Goal: Task Accomplishment & Management: Use online tool/utility

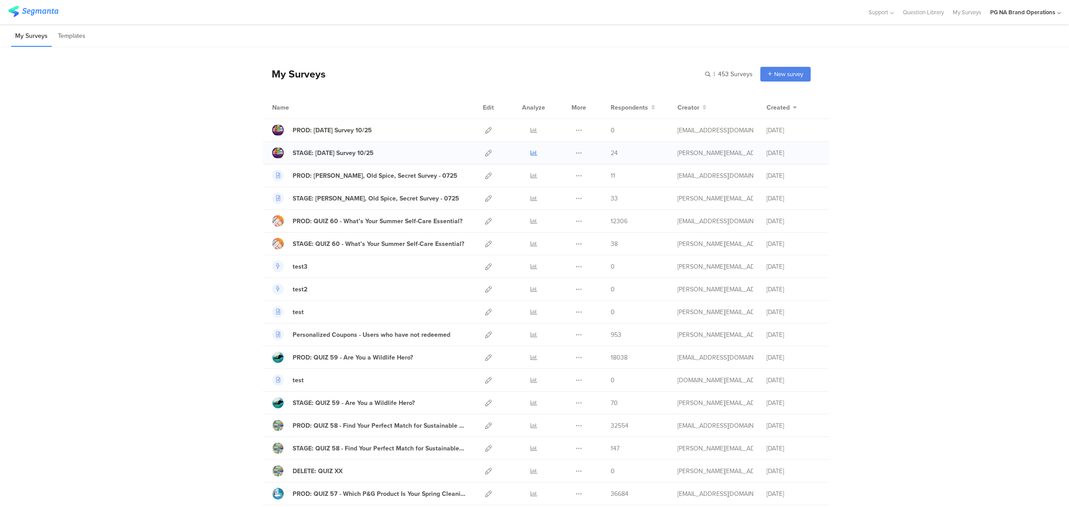
click at [531, 154] on icon at bounding box center [534, 153] width 7 height 7
click at [627, 110] on span "Respondents" at bounding box center [629, 107] width 37 height 9
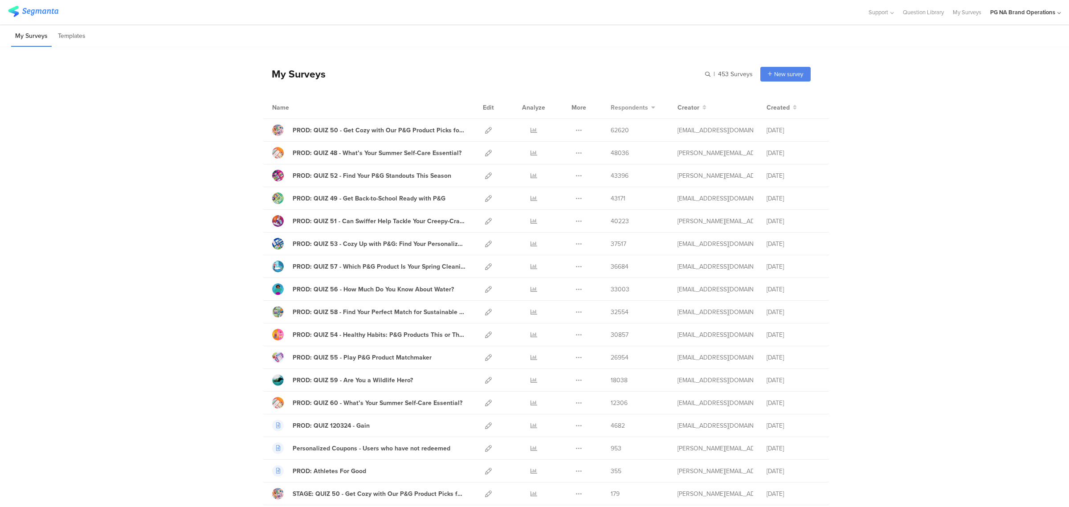
click at [627, 110] on span "Respondents" at bounding box center [629, 107] width 37 height 9
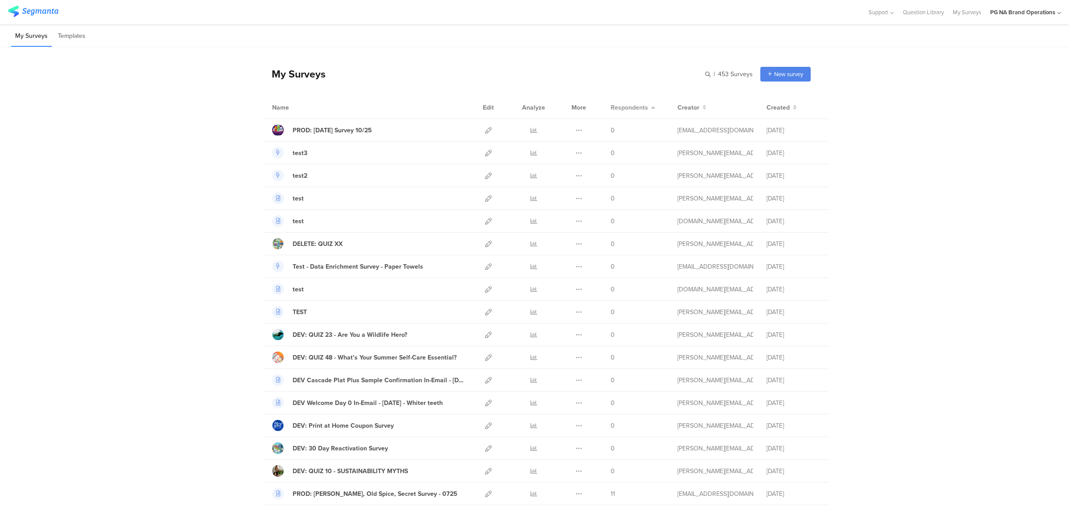
click at [627, 110] on span "Respondents" at bounding box center [629, 107] width 37 height 9
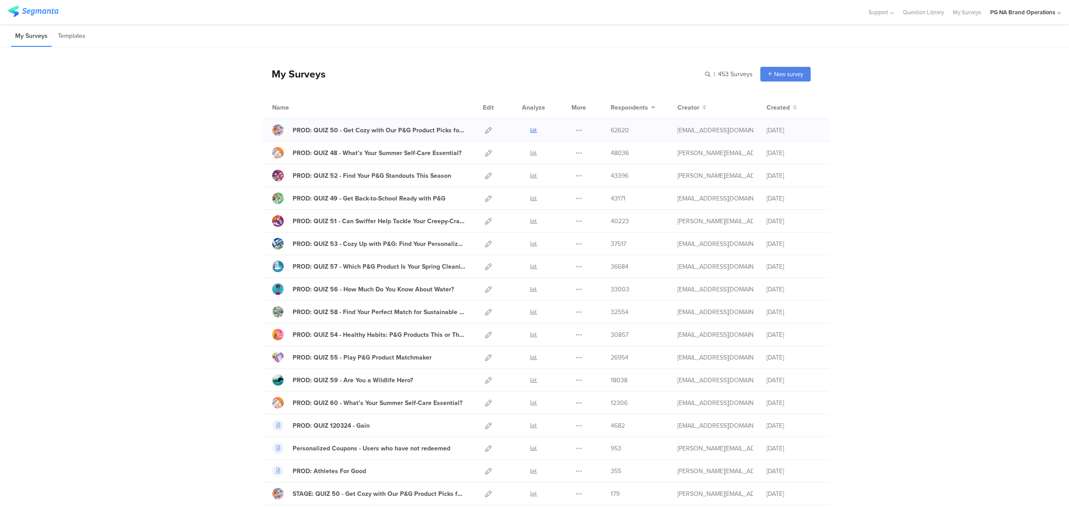
click at [531, 132] on icon at bounding box center [534, 130] width 7 height 7
click at [709, 77] on input "text" at bounding box center [690, 74] width 125 height 15
type input "p"
type input "PROD:"
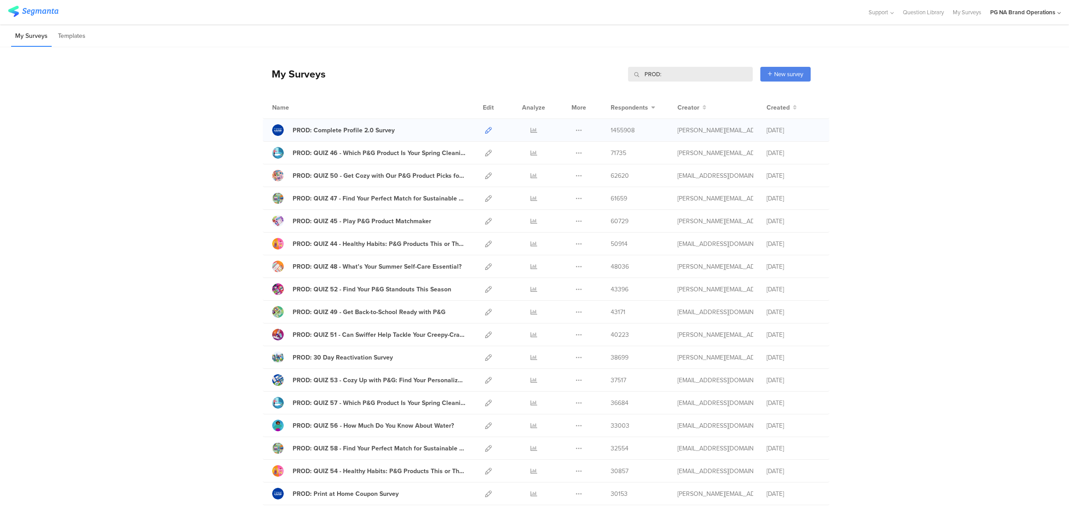
click at [486, 130] on icon at bounding box center [488, 130] width 7 height 7
click at [577, 134] on button at bounding box center [578, 130] width 7 height 22
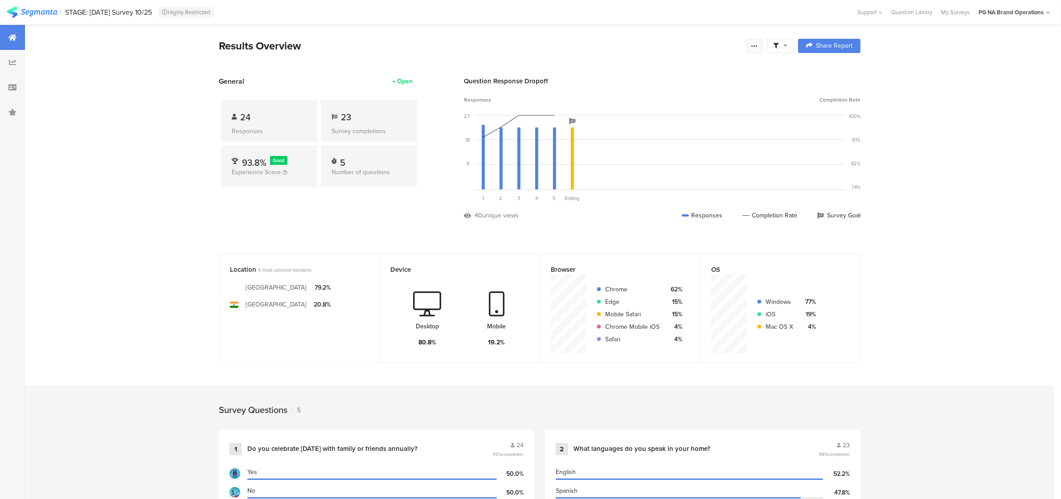
click at [758, 48] on icon at bounding box center [754, 45] width 7 height 7
click at [680, 139] on div "Export Results" at bounding box center [694, 136] width 143 height 9
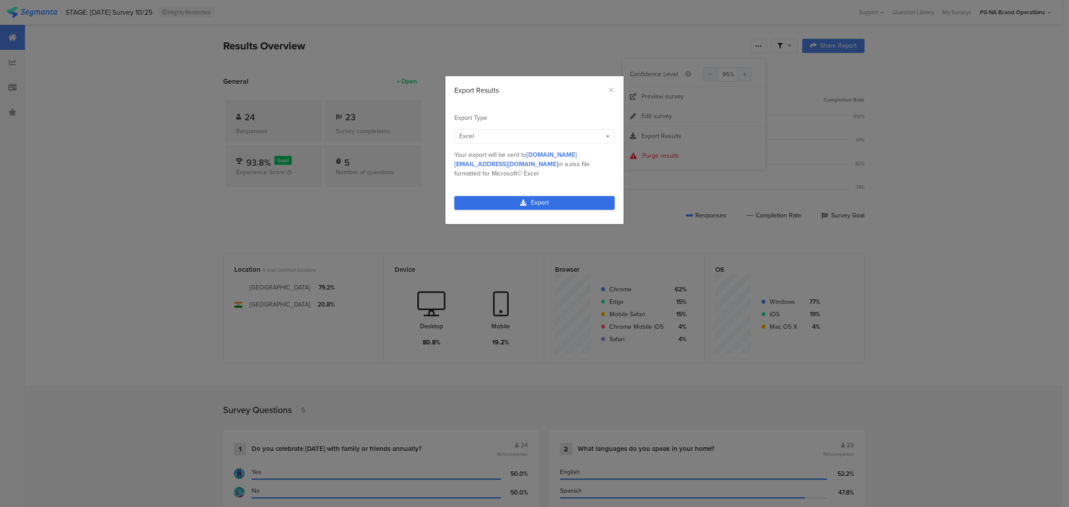
click at [577, 196] on link "Export" at bounding box center [534, 203] width 160 height 14
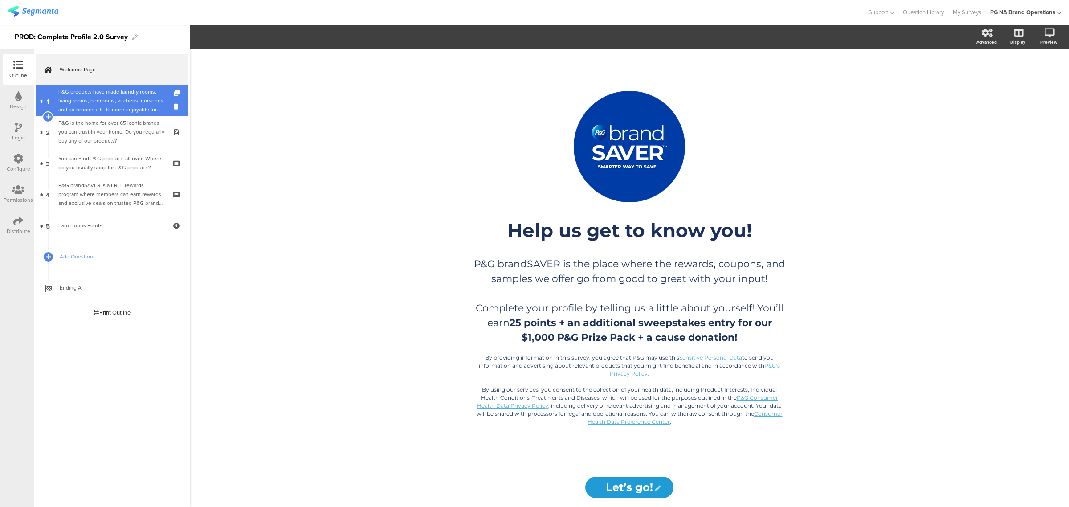
click at [117, 108] on div "P&G products have made laundry rooms, living rooms, bedrooms, kitchens, nurseri…" at bounding box center [111, 100] width 106 height 27
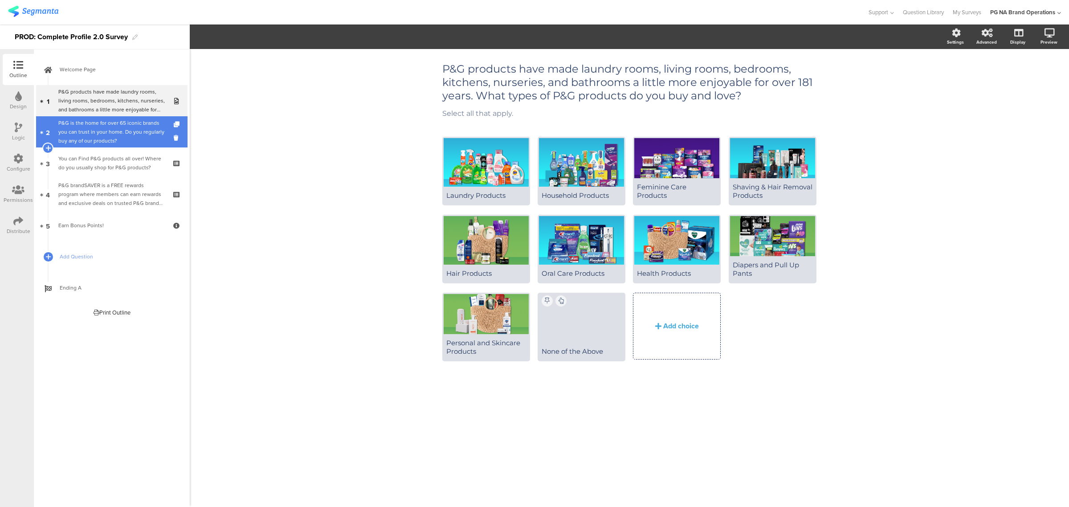
click at [113, 130] on div "P&G is the home for over 65 iconic brands you can trust in your home. Do you re…" at bounding box center [111, 131] width 106 height 27
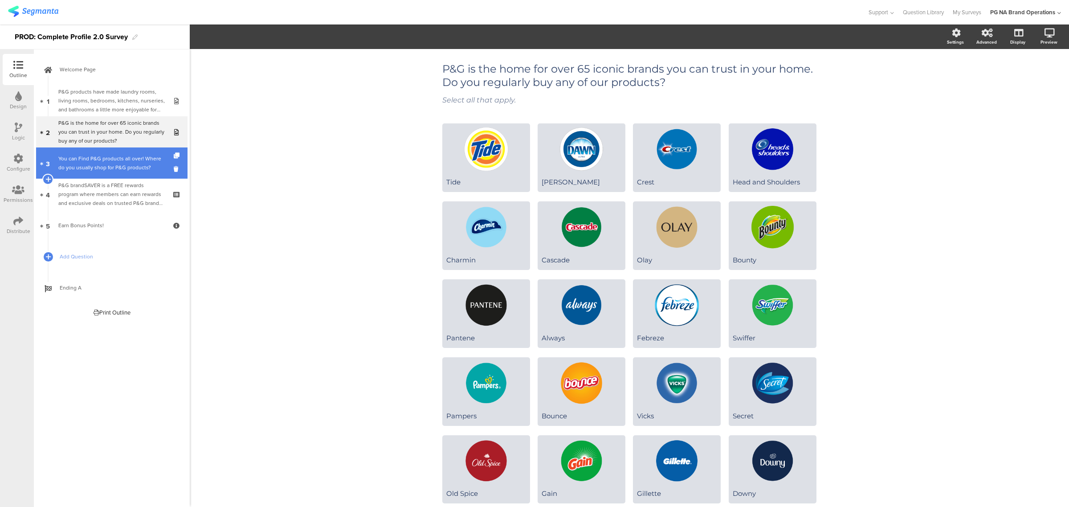
click at [105, 171] on div "You can Find P&G products all over! Where do you usually shop for P&G products?" at bounding box center [111, 163] width 106 height 18
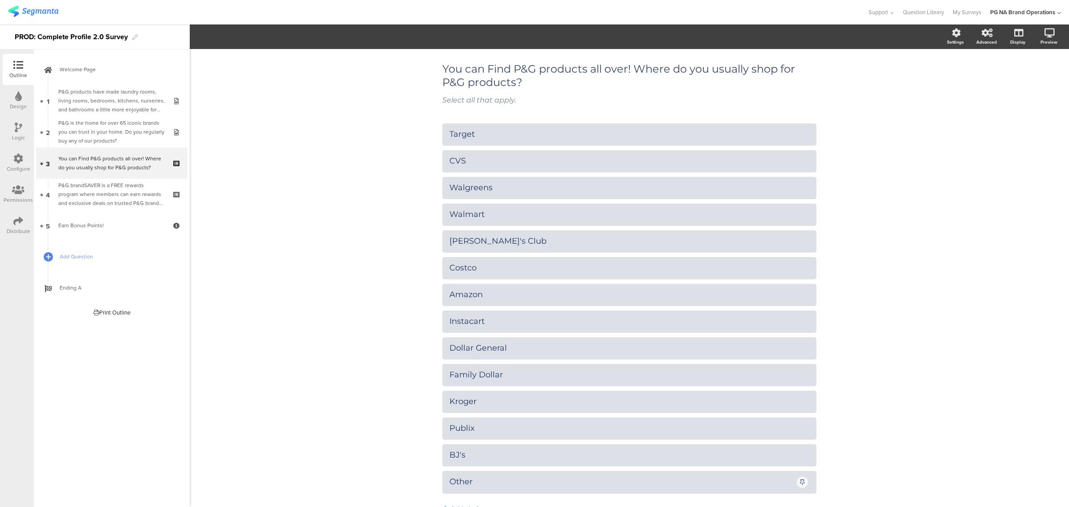
click at [19, 154] on icon at bounding box center [18, 159] width 10 height 10
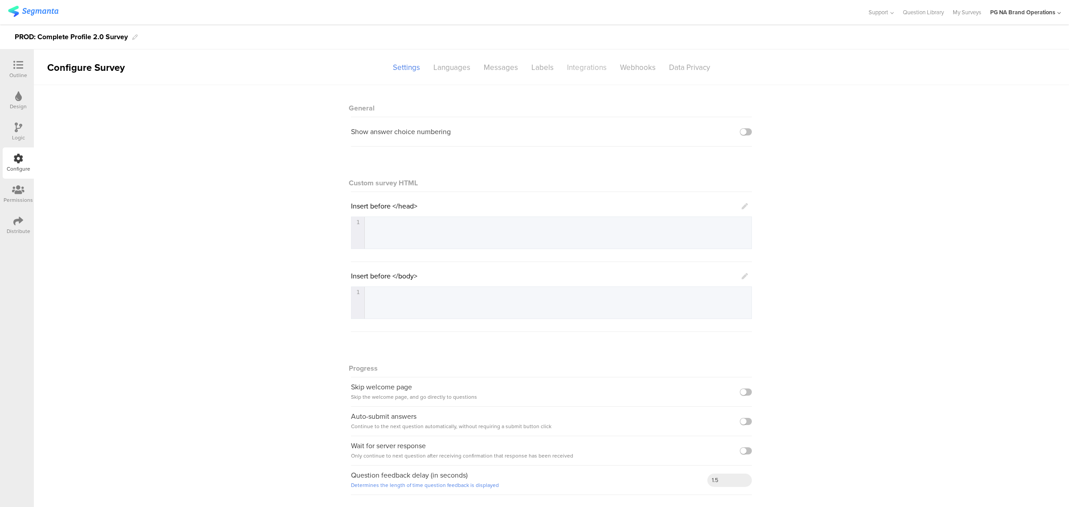
click at [584, 68] on div "Integrations" at bounding box center [586, 68] width 53 height 16
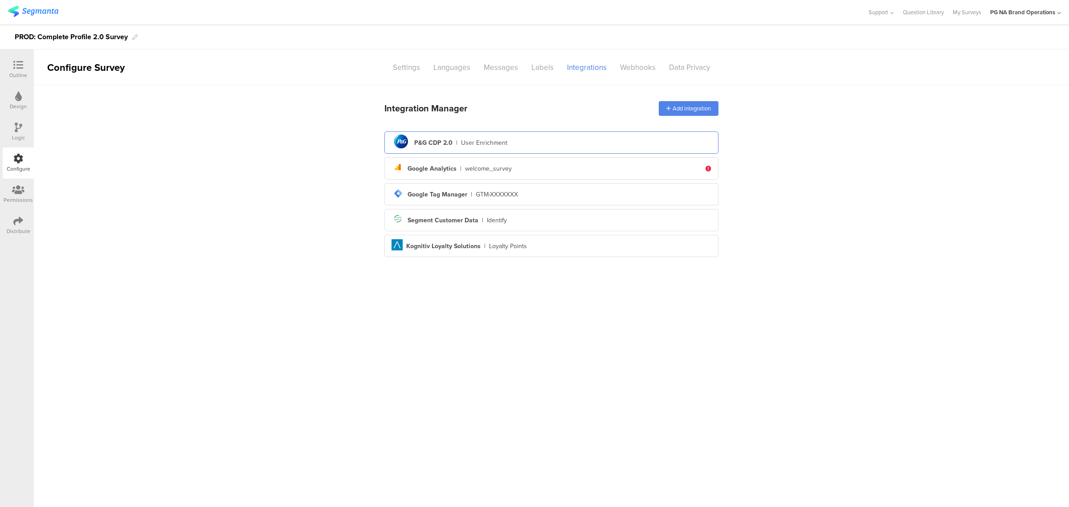
click at [567, 142] on div "pg logo P&G CDP 2.0 | User Enrichment" at bounding box center [552, 143] width 320 height 22
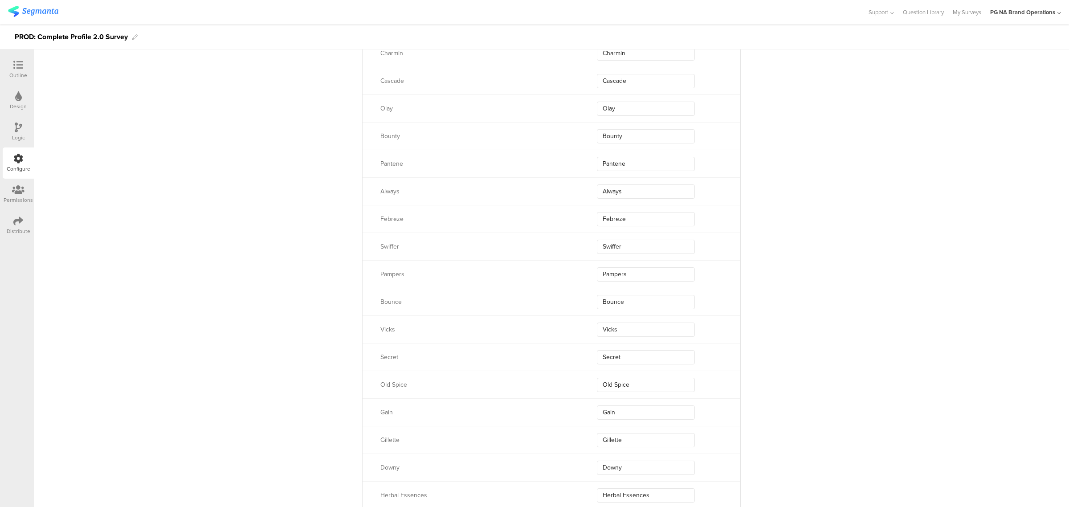
scroll to position [729, 0]
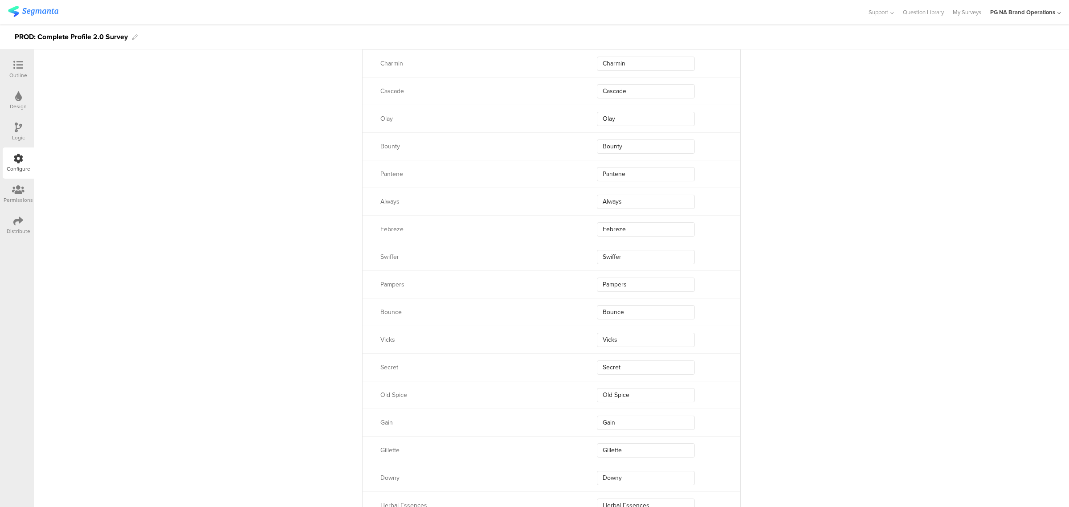
drag, startPoint x: 1067, startPoint y: 148, endPoint x: 1028, endPoint y: 206, distance: 70.0
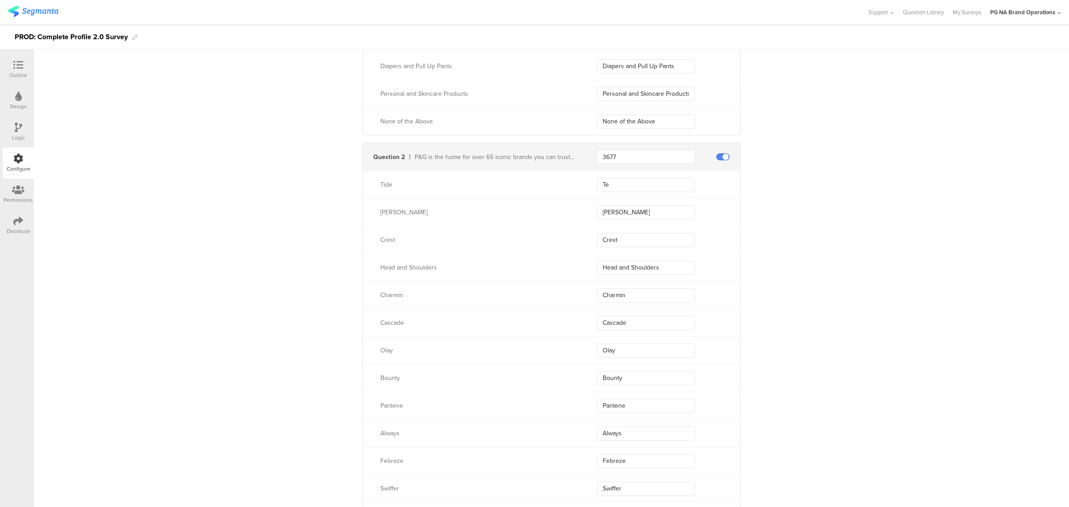
scroll to position [487, 0]
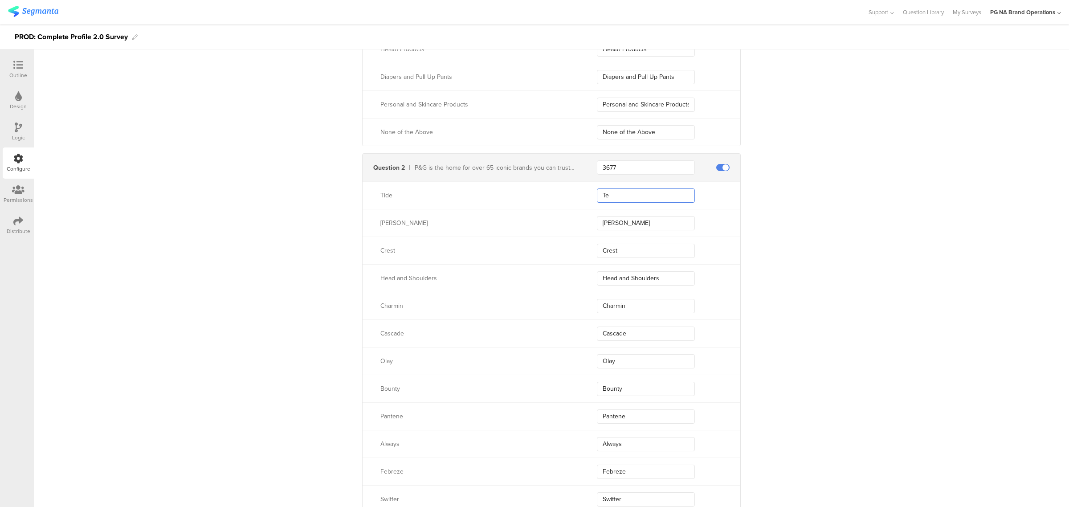
click at [660, 186] on div "Tide Te" at bounding box center [552, 195] width 378 height 28
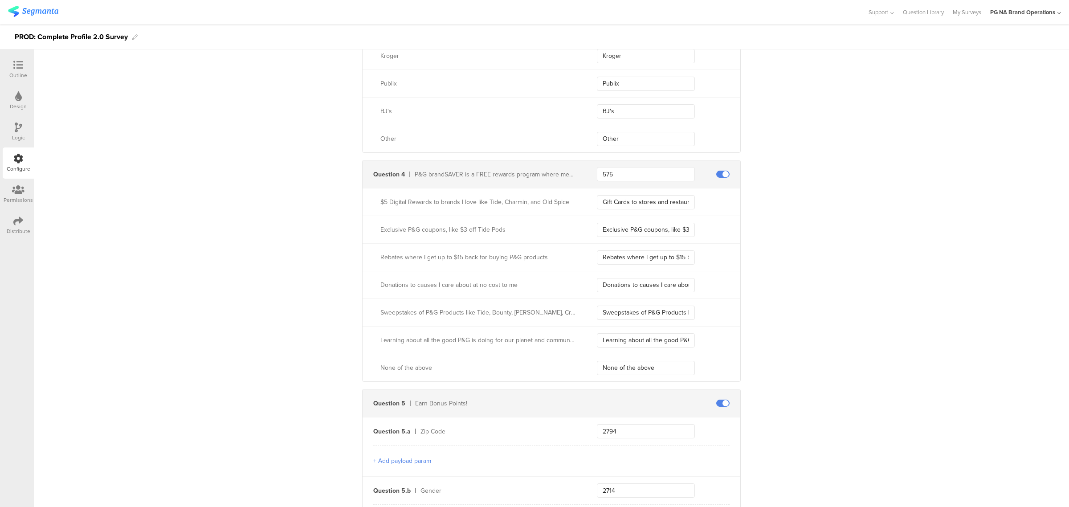
scroll to position [1980, 0]
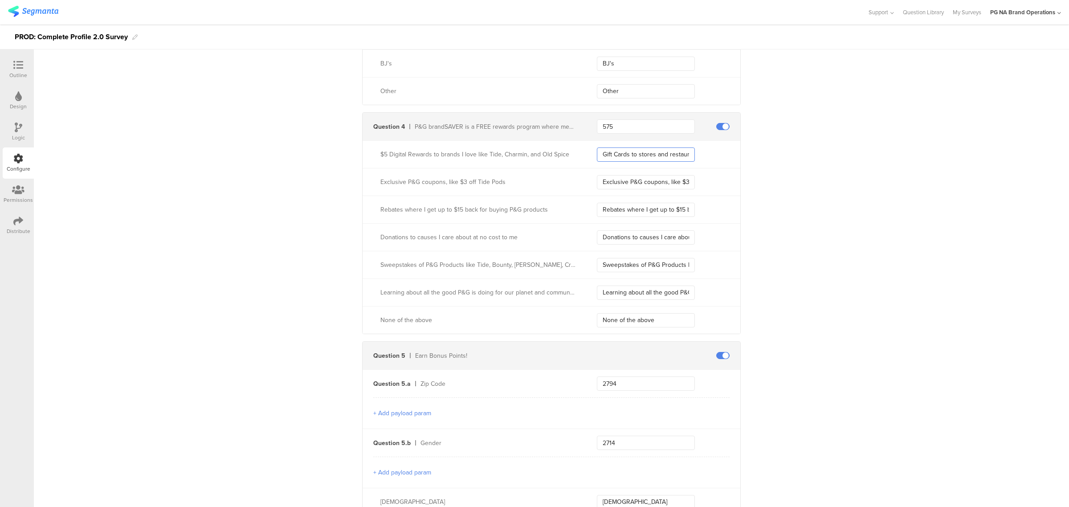
click at [657, 151] on input "Gift Cards to stores and restaurants I love, like Starbucks, Panera, XBOX, and …" at bounding box center [646, 154] width 98 height 14
click at [17, 67] on icon at bounding box center [18, 65] width 10 height 10
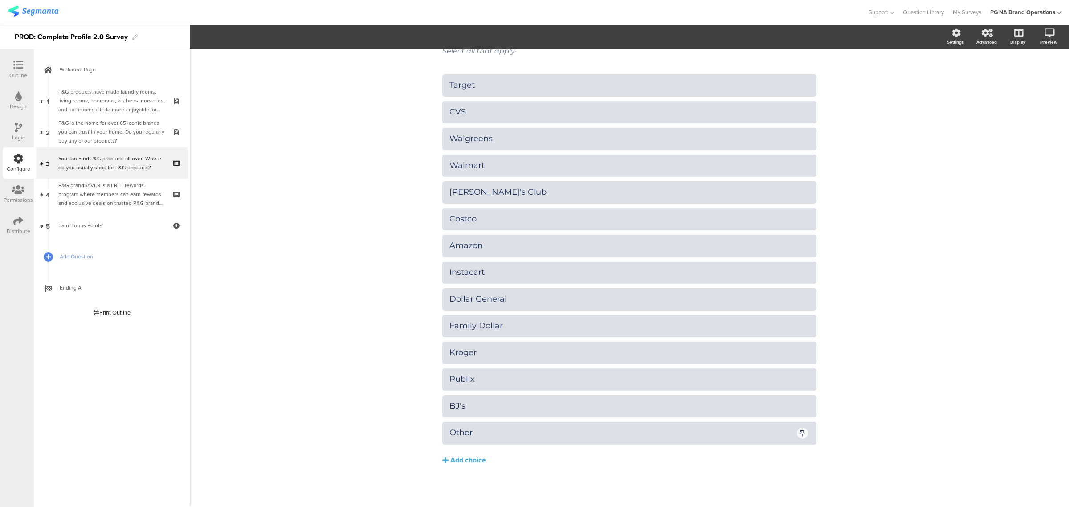
scroll to position [47, 0]
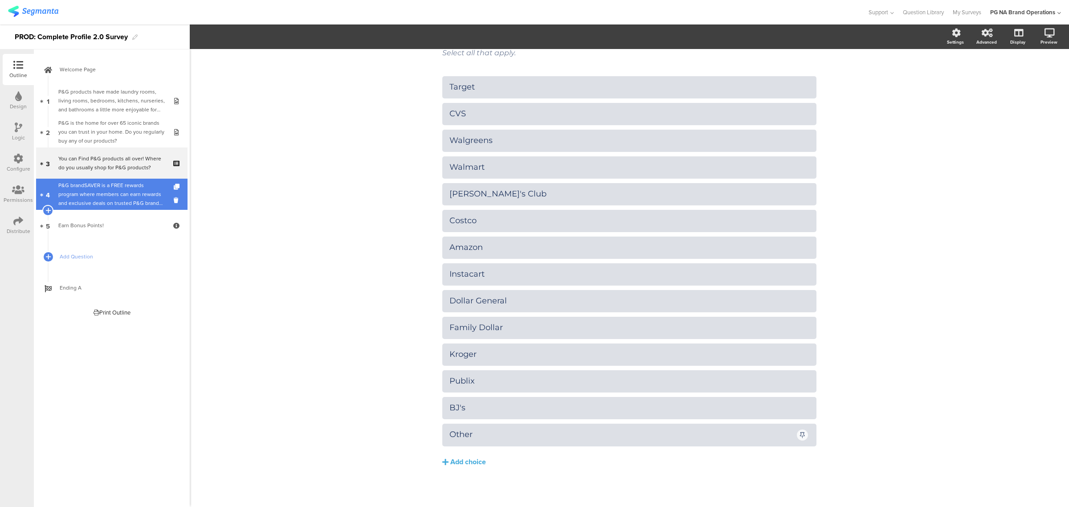
click at [115, 194] on div "P&G brandSAVER is a FREE rewards program where members can earn rewards and exc…" at bounding box center [111, 194] width 106 height 27
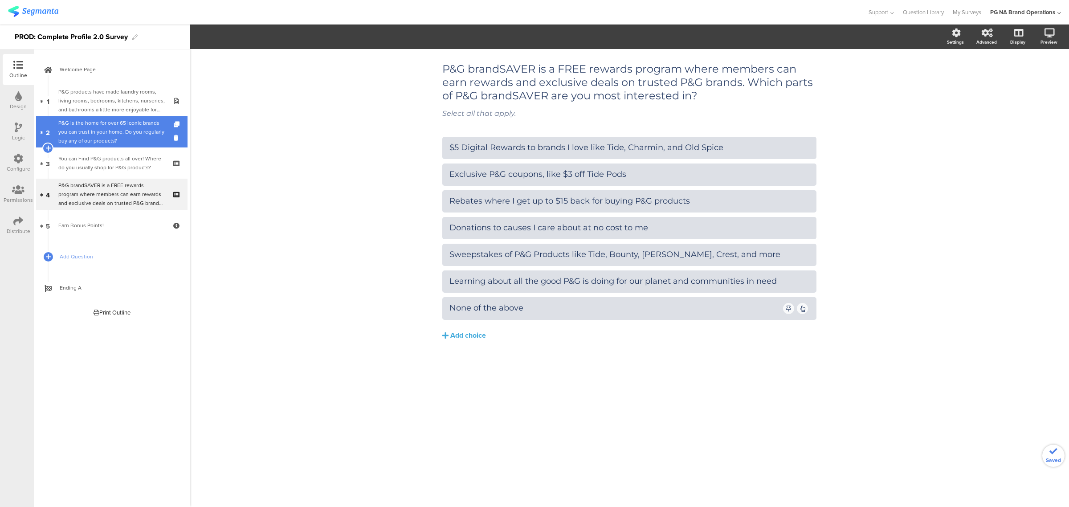
click at [103, 139] on div "P&G is the home for over 65 iconic brands you can trust in your home. Do you re…" at bounding box center [111, 131] width 106 height 27
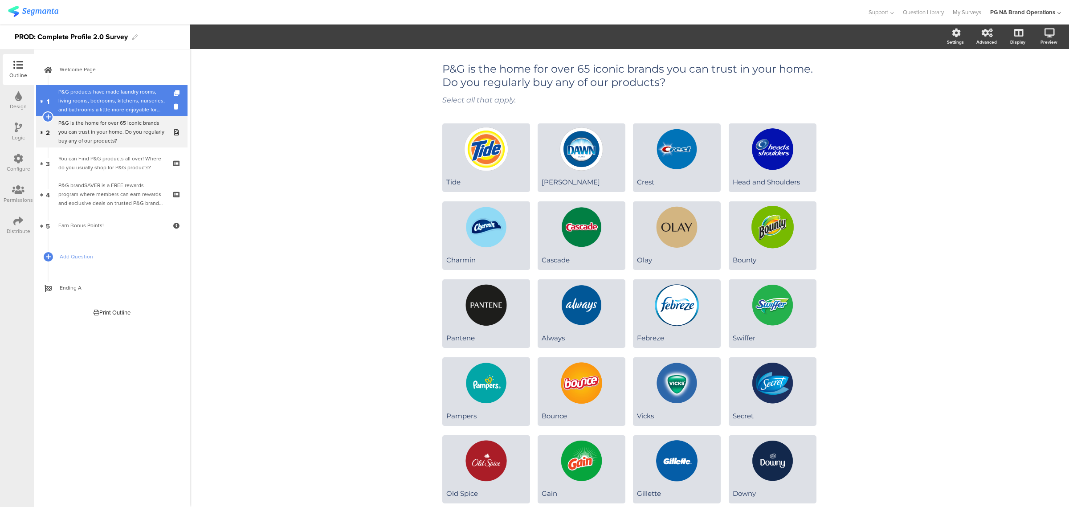
click at [109, 102] on div "P&G products have made laundry rooms, living rooms, bedrooms, kitchens, nurseri…" at bounding box center [111, 100] width 106 height 27
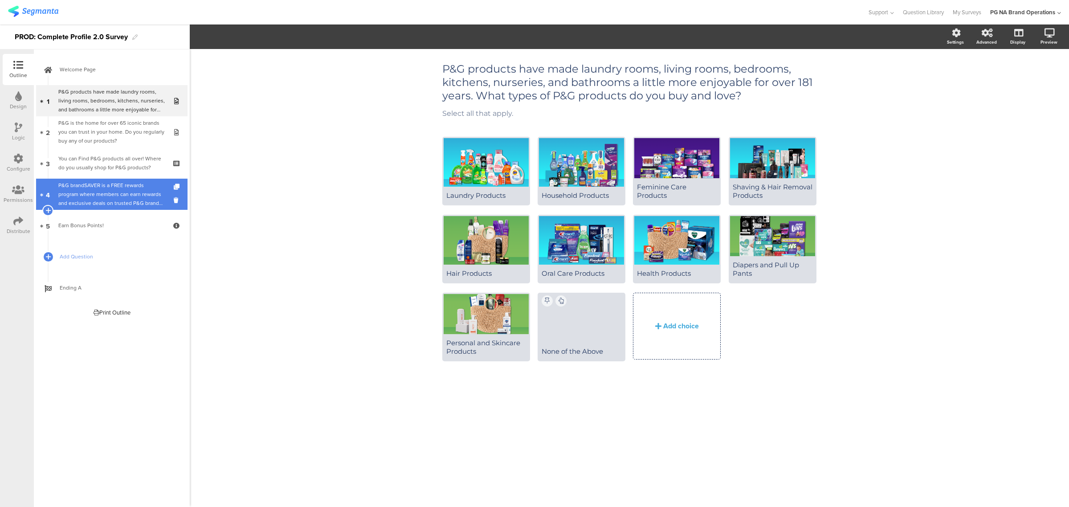
click at [113, 187] on div "P&G brandSAVER is a FREE rewards program where members can earn rewards and exc…" at bounding box center [111, 194] width 106 height 27
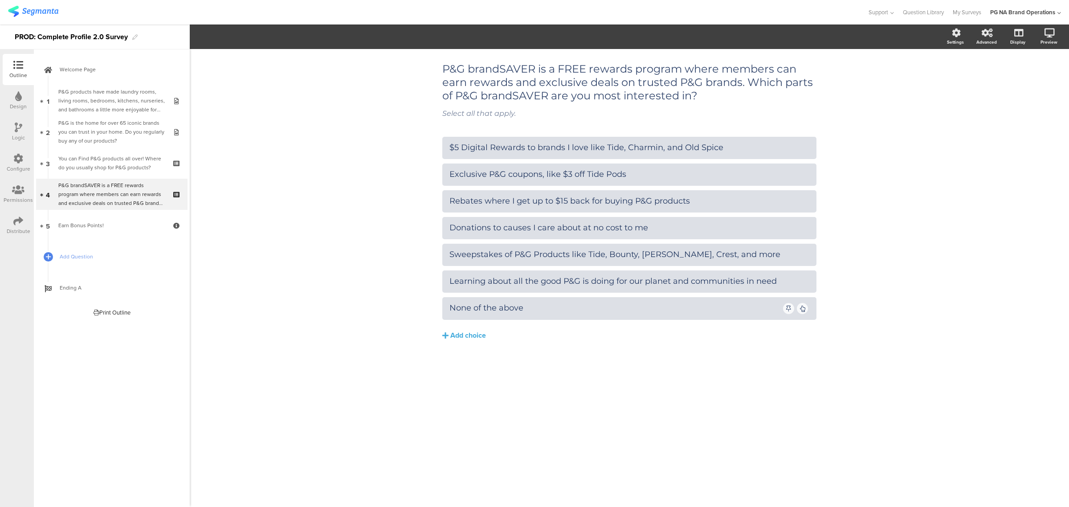
click at [19, 164] on div at bounding box center [18, 159] width 10 height 11
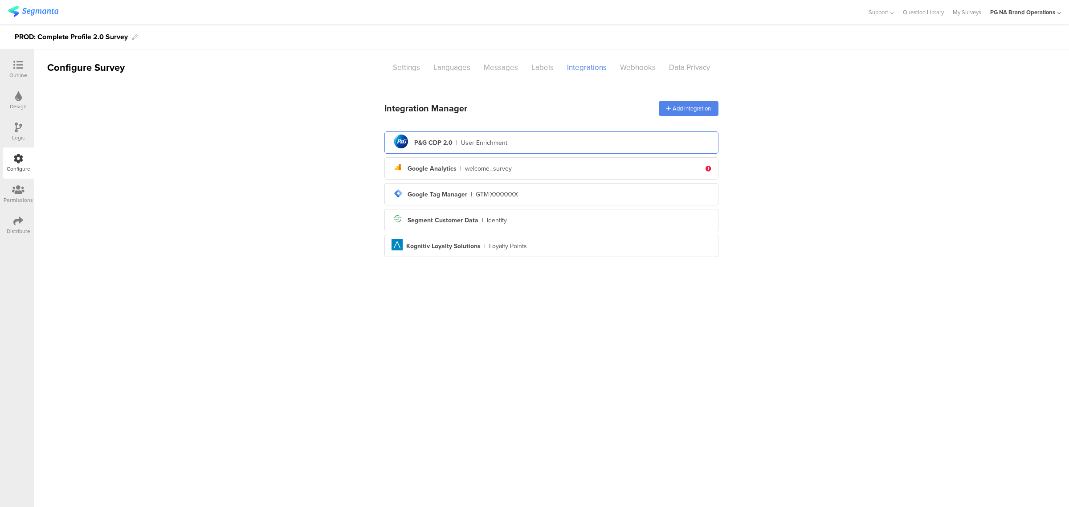
click at [477, 145] on div "User Enrichment" at bounding box center [484, 142] width 46 height 9
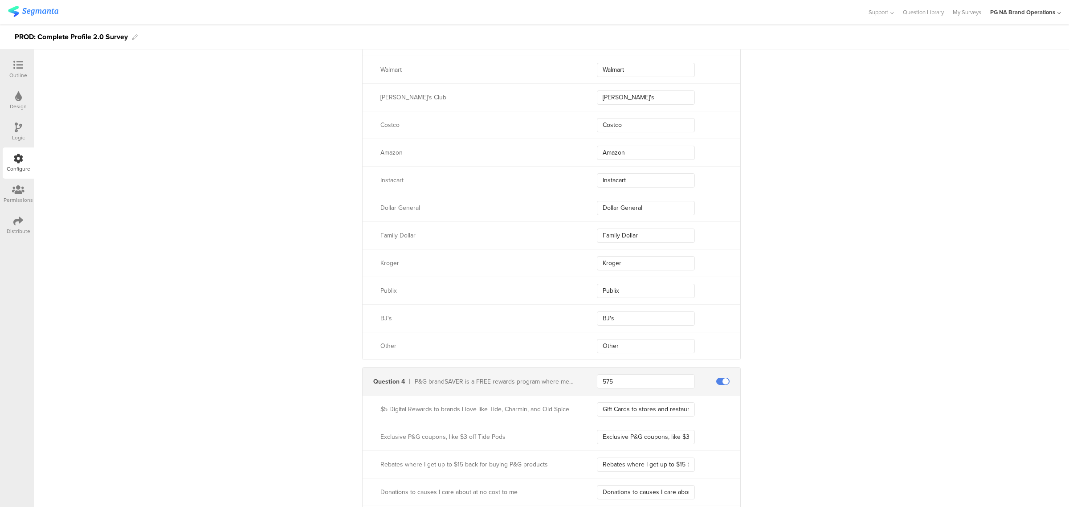
scroll to position [1845, 0]
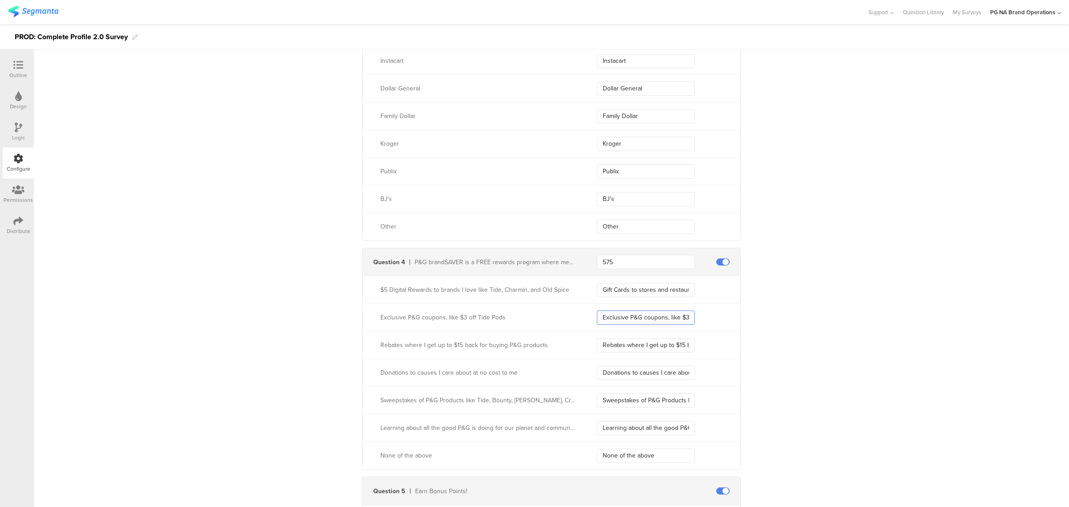
click at [612, 317] on input "Exclusive P&G coupons, like $3 off Tide Pods" at bounding box center [646, 317] width 98 height 14
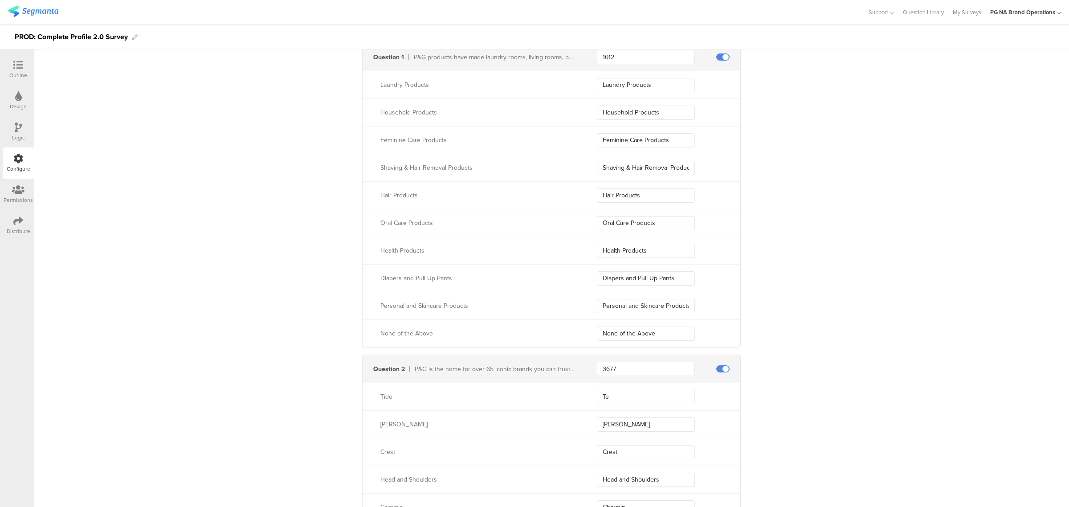
scroll to position [0, 0]
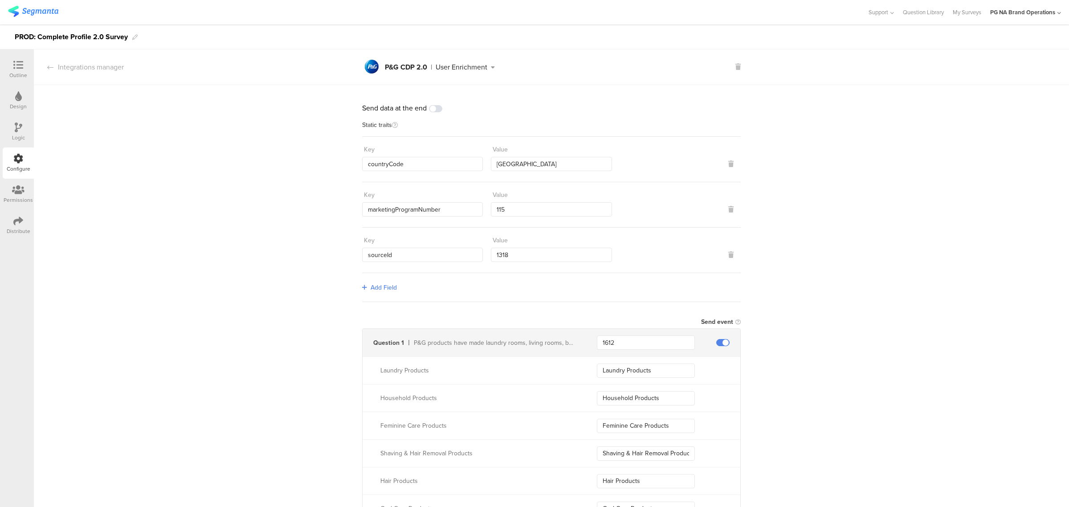
click at [31, 192] on div at bounding box center [18, 190] width 29 height 11
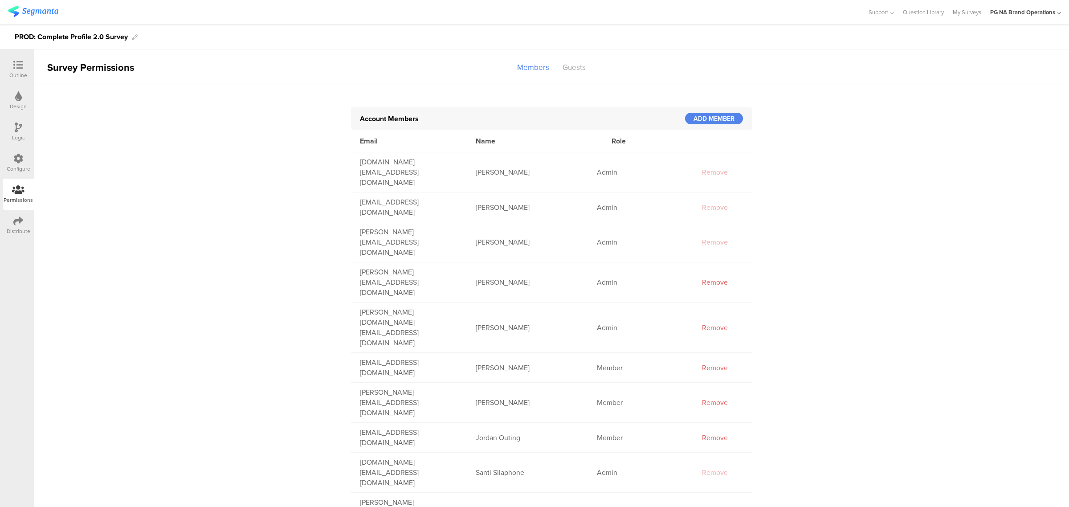
click at [23, 59] on div "Outline" at bounding box center [18, 69] width 31 height 31
